Goal: Check status

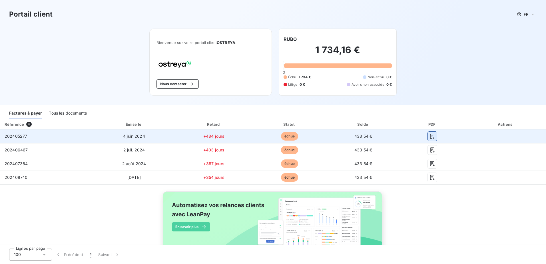
click at [430, 137] on icon "button" at bounding box center [433, 136] width 6 height 6
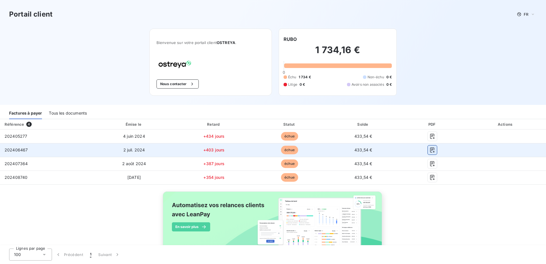
click at [430, 149] on icon "button" at bounding box center [433, 150] width 6 height 6
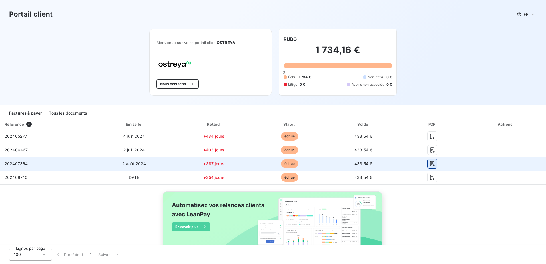
click at [430, 166] on icon "button" at bounding box center [433, 164] width 6 height 6
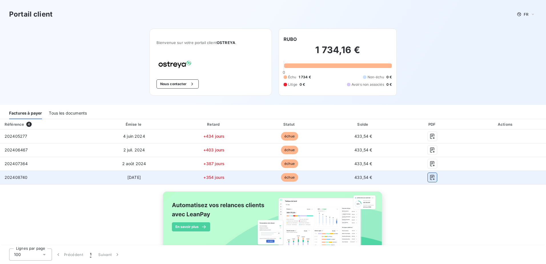
click at [430, 179] on icon "button" at bounding box center [433, 178] width 6 height 6
